Goal: Transaction & Acquisition: Purchase product/service

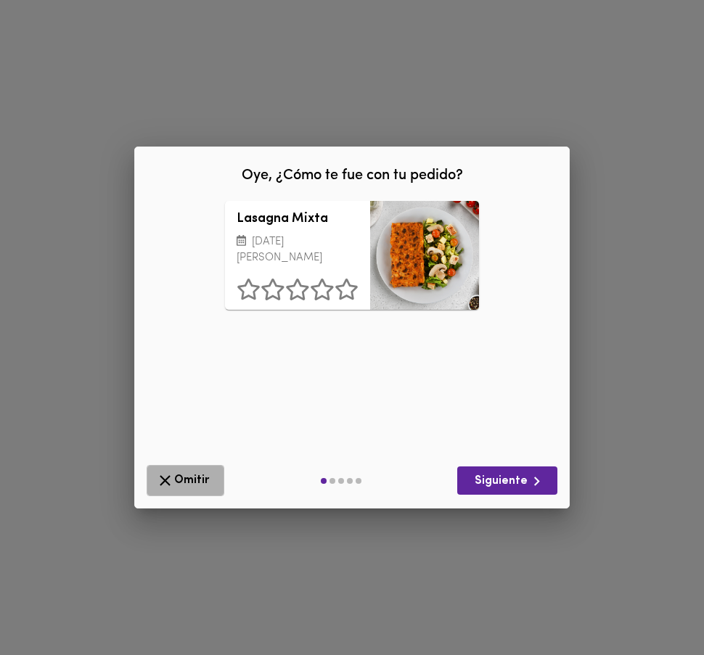
click at [165, 482] on icon "button" at bounding box center [165, 480] width 18 height 18
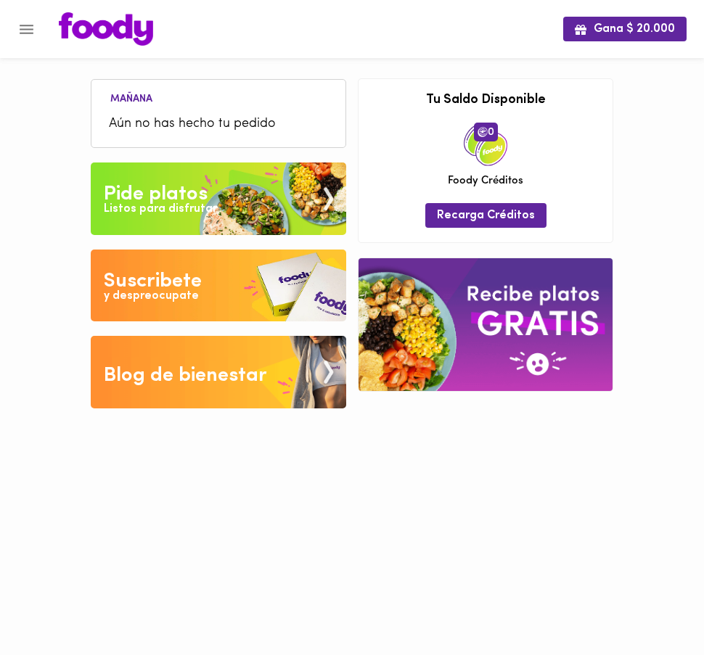
click at [180, 121] on span "Aún no has hecho tu pedido" at bounding box center [218, 125] width 219 height 20
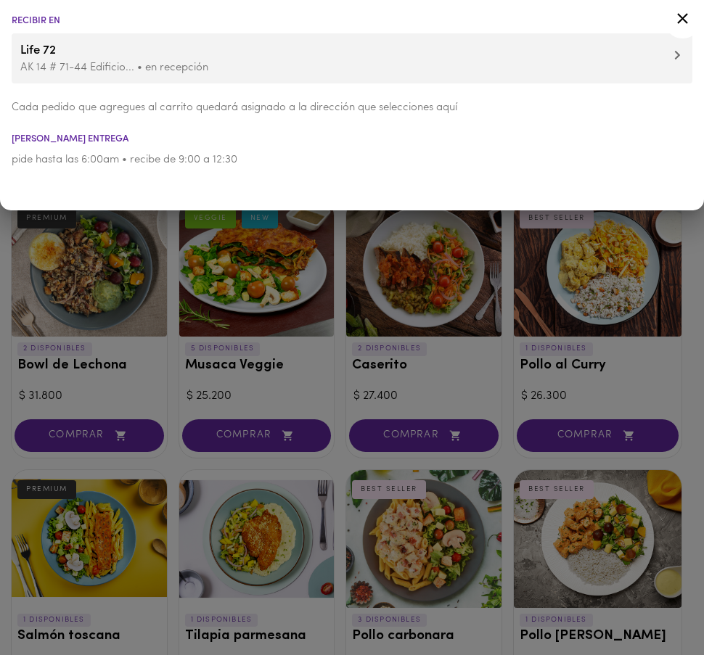
click at [231, 281] on div at bounding box center [352, 327] width 704 height 655
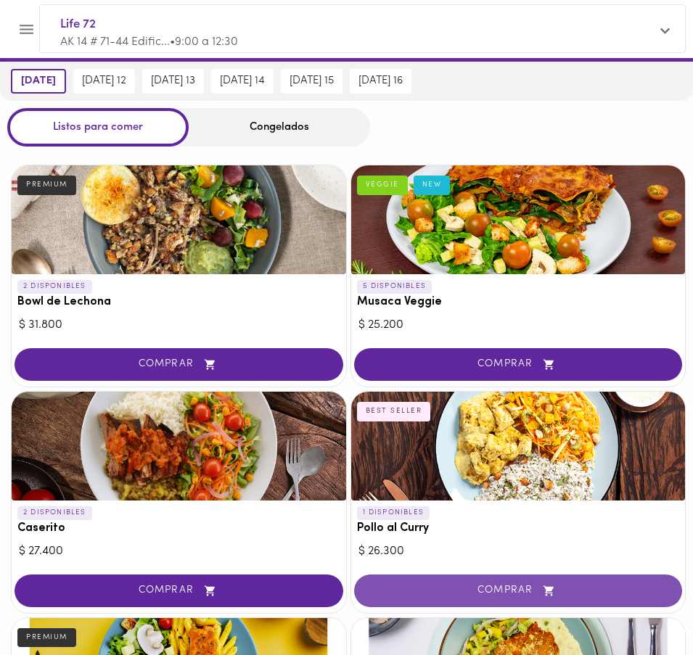
scroll to position [34, 0]
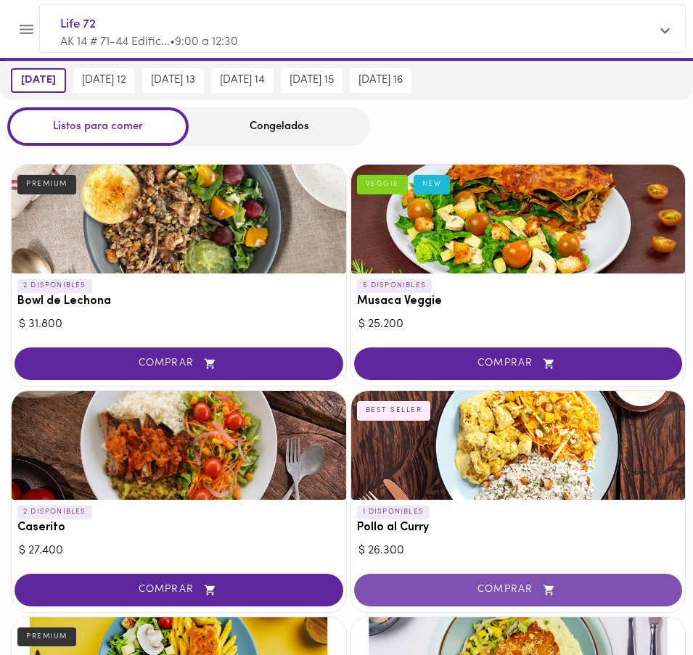
click at [593, 584] on span "COMPRAR" at bounding box center [518, 590] width 292 height 12
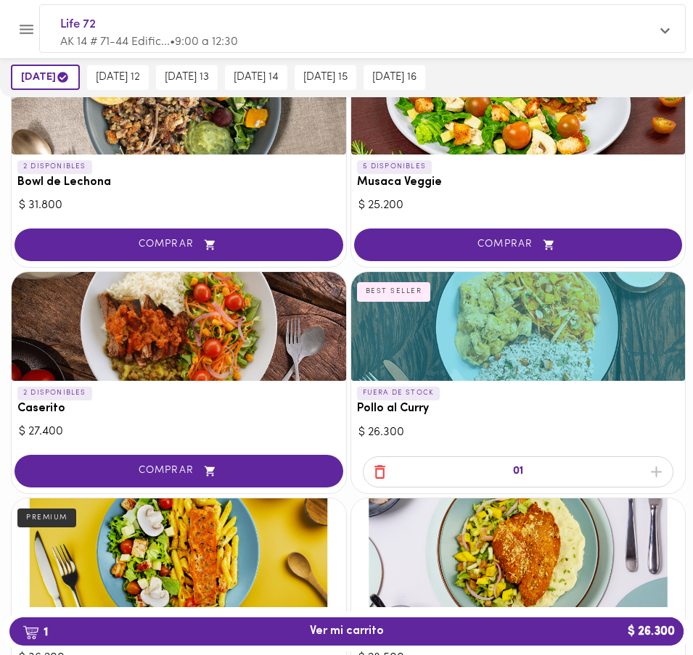
scroll to position [157, 0]
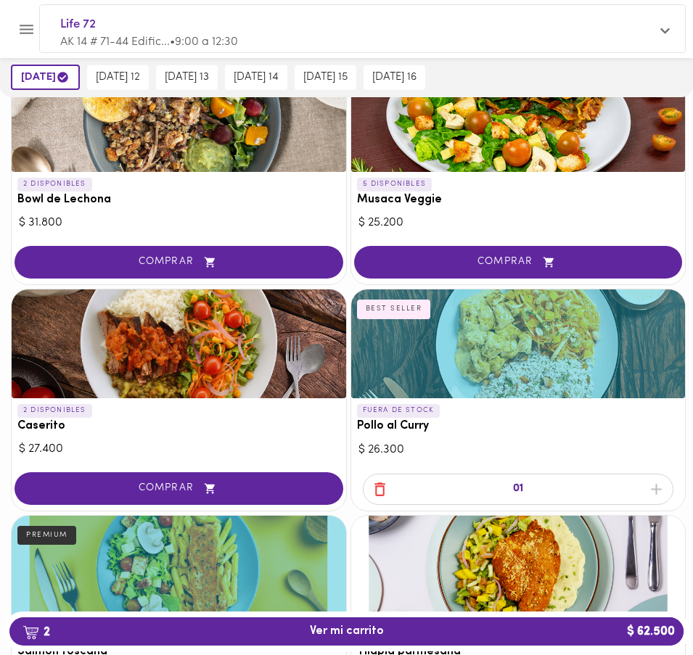
scroll to position [0, 0]
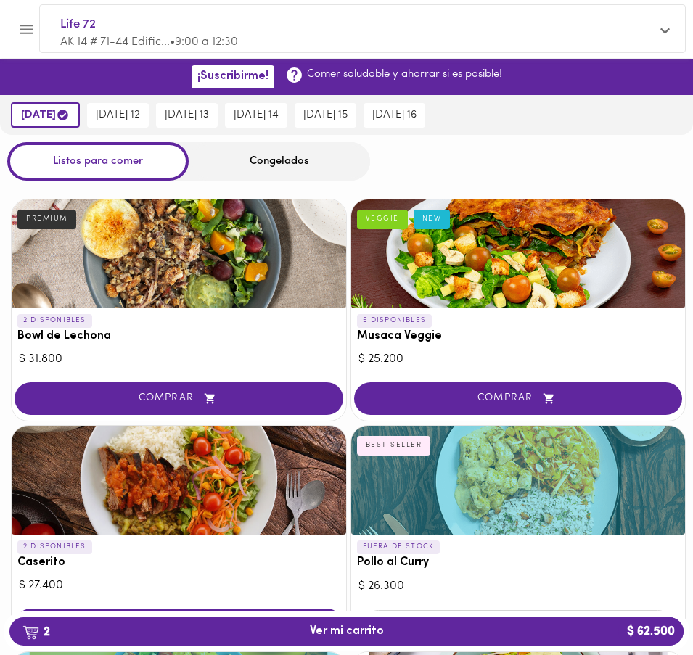
click at [263, 160] on div "Congelados" at bounding box center [279, 161] width 181 height 38
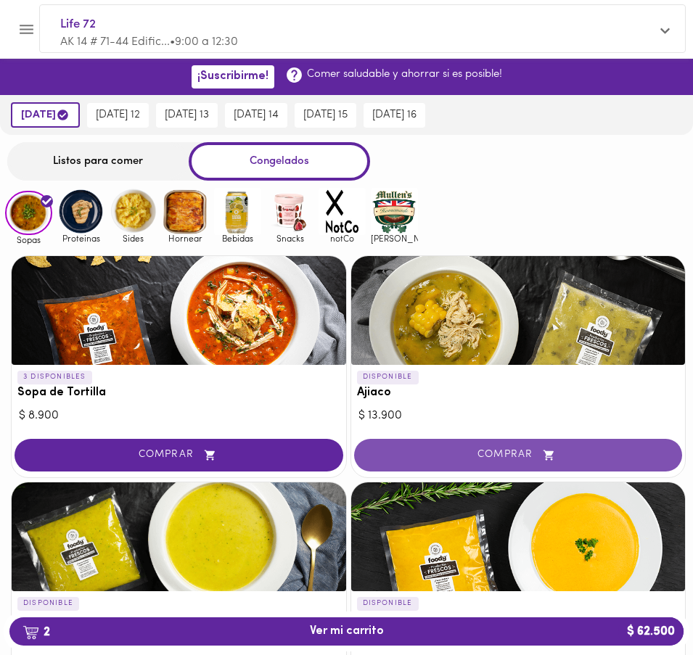
click at [372, 461] on span "COMPRAR" at bounding box center [518, 455] width 292 height 12
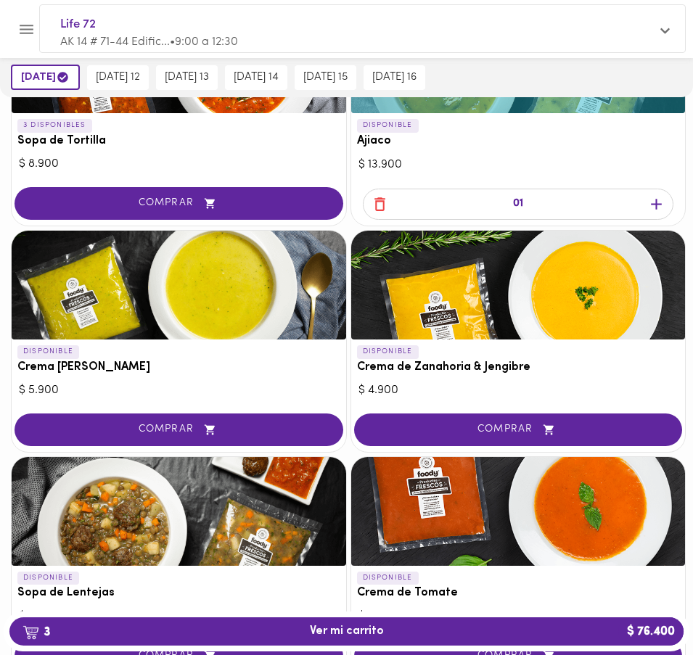
scroll to position [254, 0]
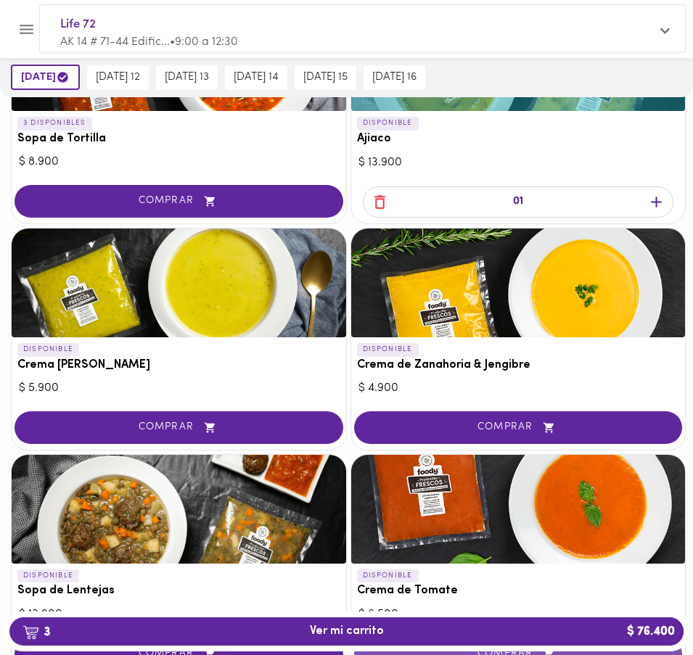
click at [372, 648] on span "COMPRAR" at bounding box center [518, 654] width 292 height 12
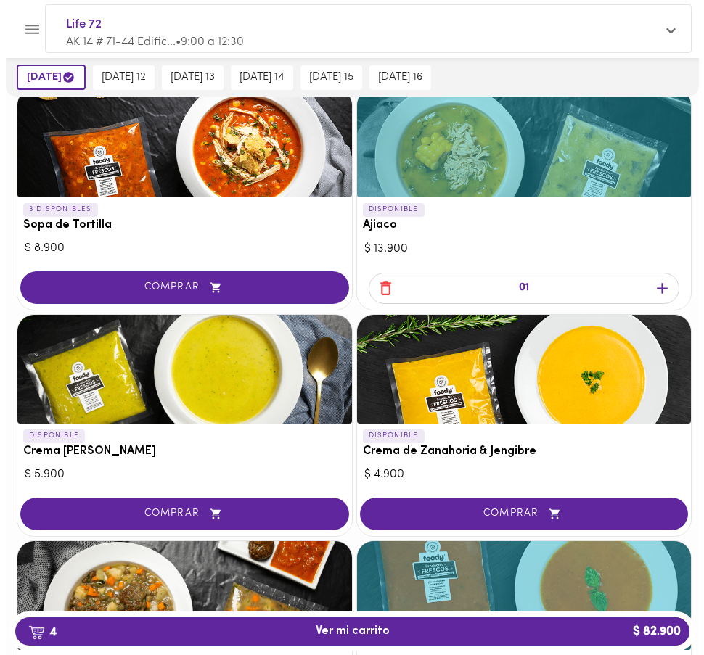
scroll to position [166, 0]
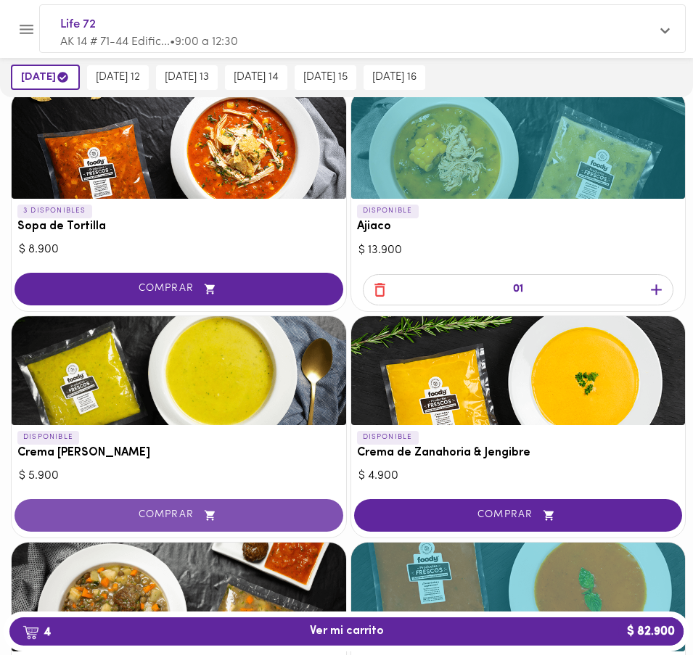
click at [325, 509] on span "COMPRAR" at bounding box center [179, 515] width 292 height 12
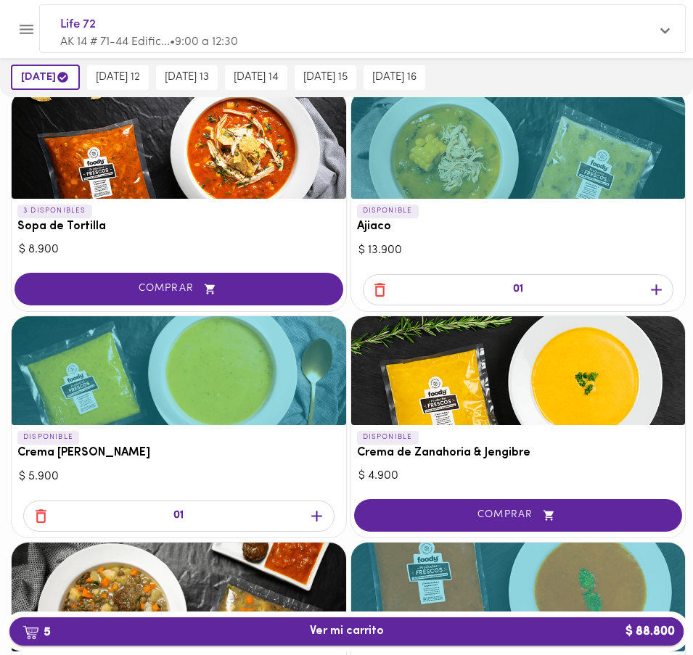
click at [338, 631] on span "5 Ver mi carrito $ 88.800" at bounding box center [347, 632] width 74 height 14
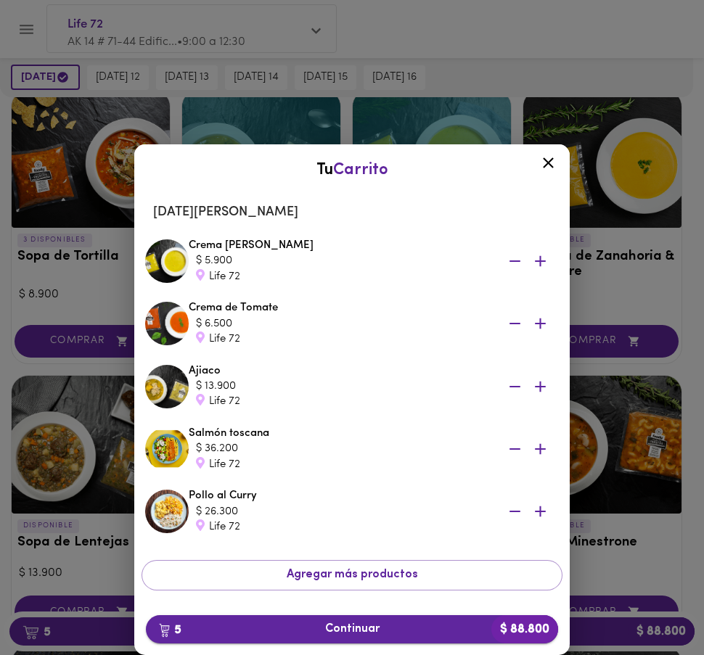
click at [319, 627] on span "5 Continuar $ 88.800" at bounding box center [351, 629] width 389 height 14
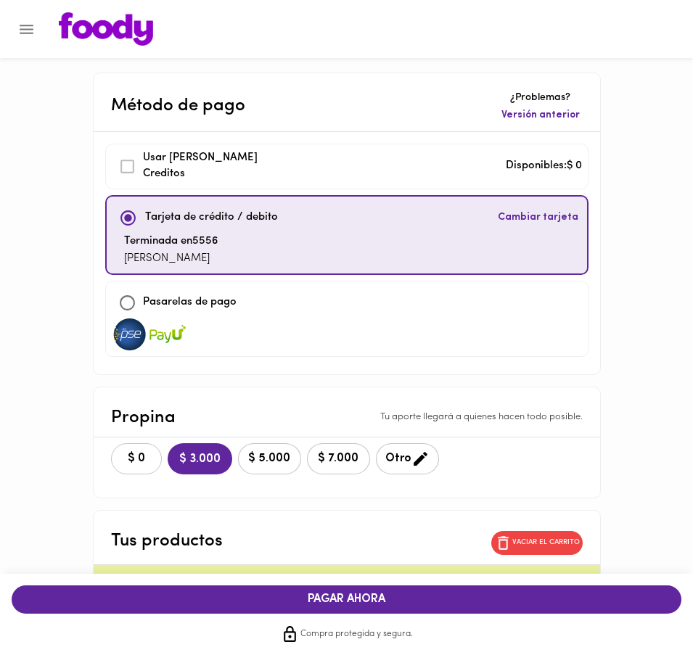
click at [120, 454] on span "$ 0" at bounding box center [136, 459] width 32 height 14
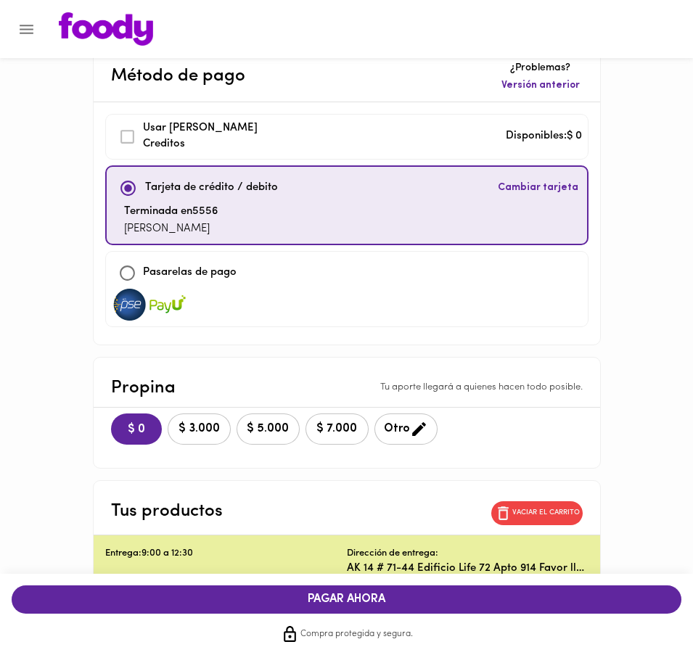
scroll to position [8, 0]
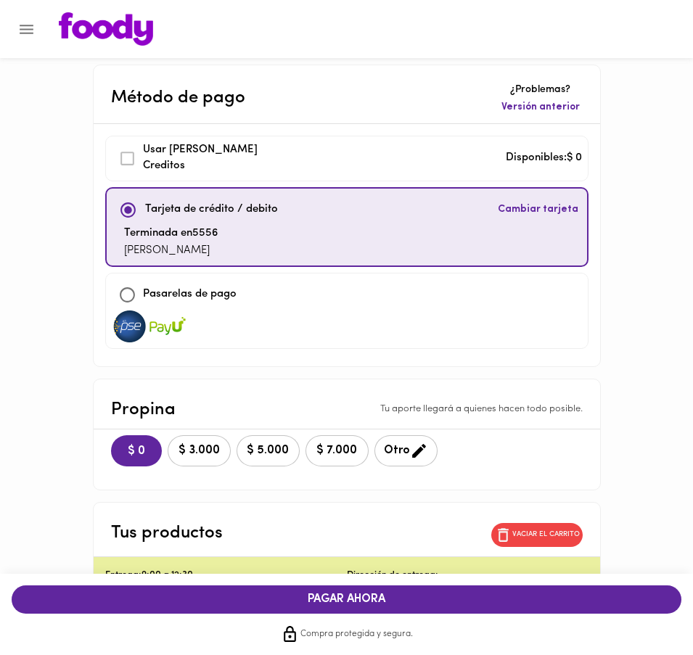
click at [0, 0] on span "PAGAR AHORA" at bounding box center [0, 0] width 0 height 0
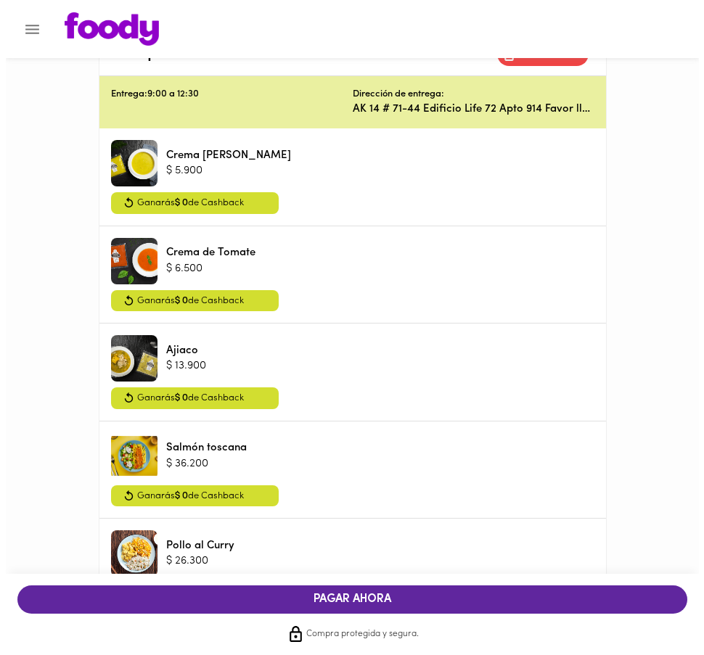
scroll to position [0, 0]
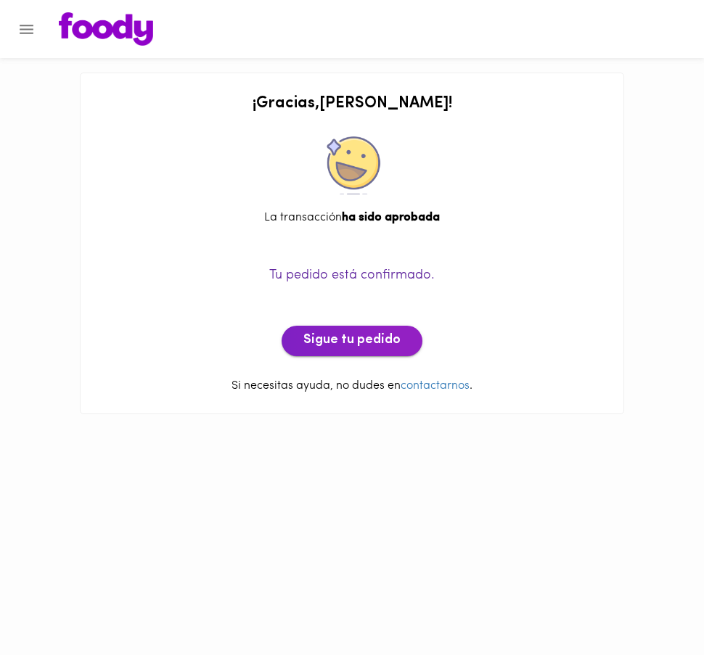
click at [333, 346] on span "Sigue tu pedido" at bounding box center [351, 341] width 97 height 16
